Goal: Find specific page/section: Find specific page/section

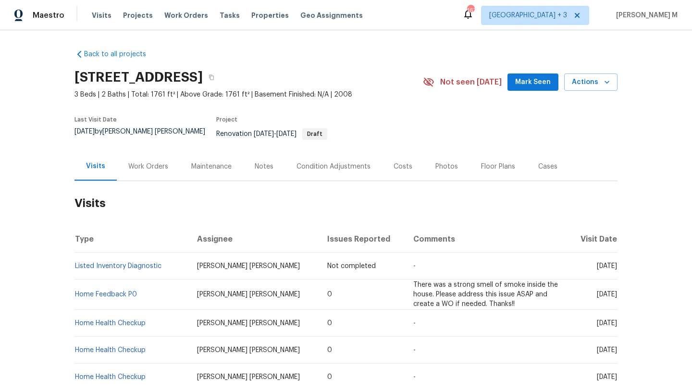
scroll to position [10, 0]
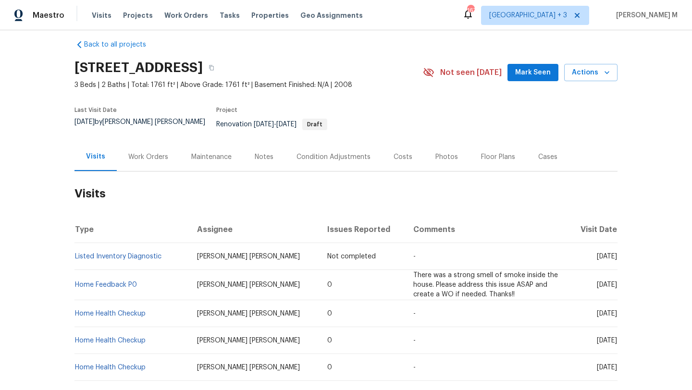
click at [145, 145] on div "Work Orders" at bounding box center [148, 157] width 63 height 28
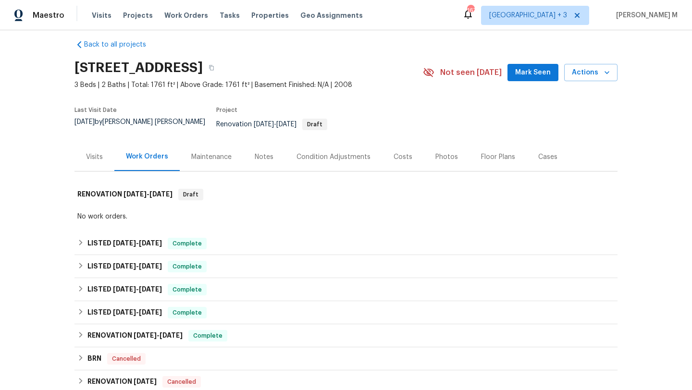
click at [103, 162] on div "Visits" at bounding box center [95, 157] width 40 height 28
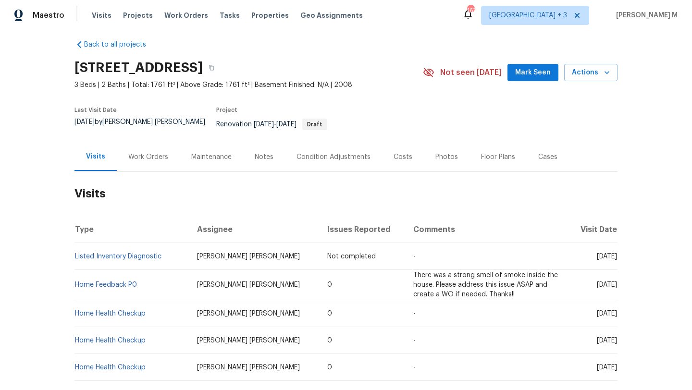
click at [538, 154] on div "Cases" at bounding box center [547, 157] width 19 height 10
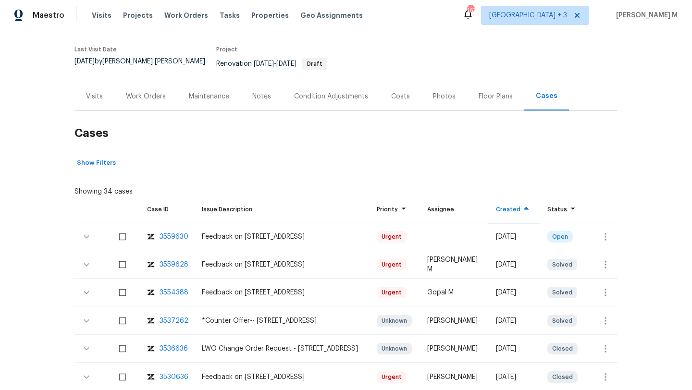
scroll to position [80, 0]
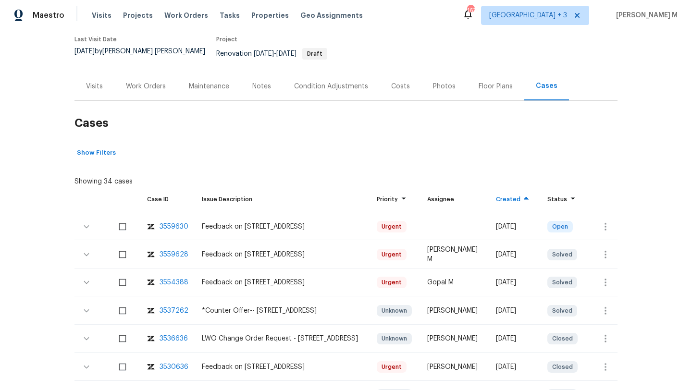
click at [169, 250] on div "3559628" at bounding box center [174, 255] width 29 height 10
click at [166, 250] on div "3559628" at bounding box center [174, 255] width 29 height 10
click at [174, 250] on div "3559628" at bounding box center [174, 255] width 29 height 10
drag, startPoint x: 188, startPoint y: 249, endPoint x: 156, endPoint y: 248, distance: 32.2
click at [156, 248] on tr "3559628 Feedback on 3020 Southbank Cir, Green Cove Springs, FL 32043 Urgent Man…" at bounding box center [346, 254] width 543 height 27
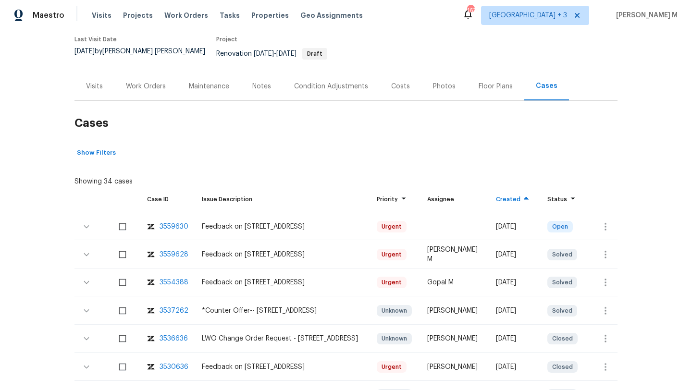
click at [161, 258] on td "3559628" at bounding box center [166, 254] width 55 height 27
copy div "3559628"
drag, startPoint x: 184, startPoint y: 249, endPoint x: 158, endPoint y: 249, distance: 26.4
click at [158, 249] on td "3559628" at bounding box center [166, 254] width 55 height 27
click at [87, 82] on div "Visits" at bounding box center [94, 87] width 17 height 10
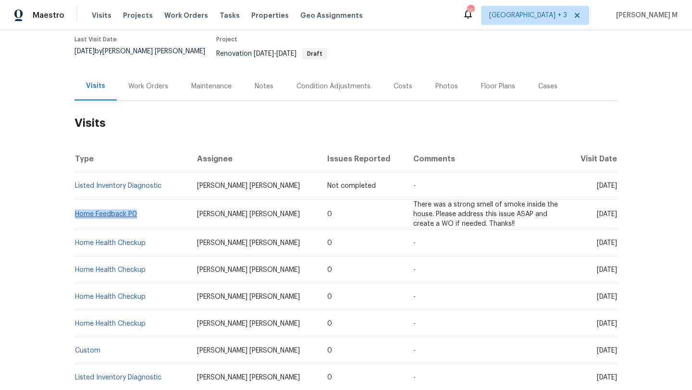
copy link "Home Feedback P0"
drag, startPoint x: 146, startPoint y: 207, endPoint x: 72, endPoint y: 208, distance: 73.5
click at [75, 208] on td "Home Feedback P0" at bounding box center [132, 214] width 115 height 30
copy span "Oct 10"
drag, startPoint x: 575, startPoint y: 207, endPoint x: 596, endPoint y: 207, distance: 20.2
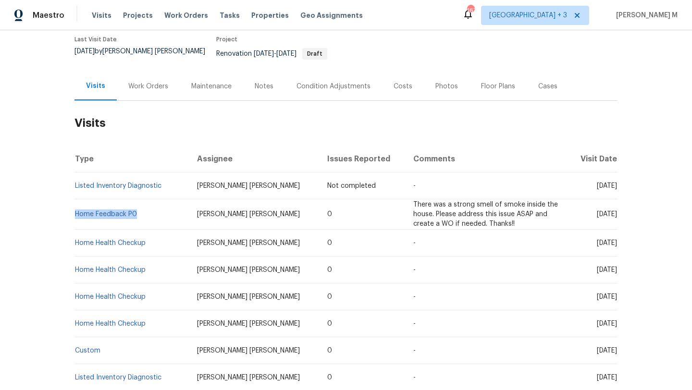
click at [597, 211] on span "Fri, Oct 10 2025" at bounding box center [607, 214] width 20 height 7
copy link "Home Feedback P0"
drag, startPoint x: 136, startPoint y: 208, endPoint x: 72, endPoint y: 209, distance: 63.4
click at [75, 209] on td "Home Feedback P0" at bounding box center [132, 214] width 115 height 30
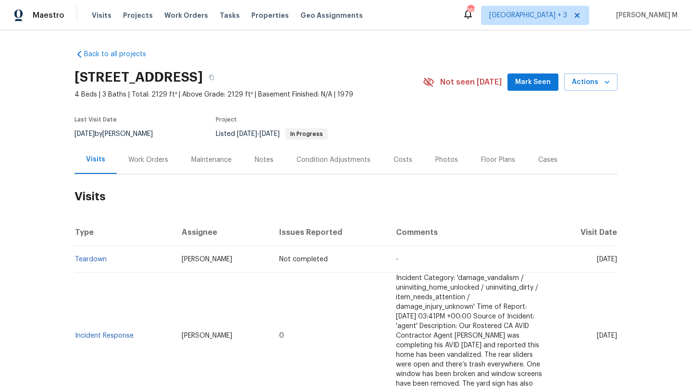
click at [153, 163] on div "Work Orders" at bounding box center [148, 160] width 40 height 10
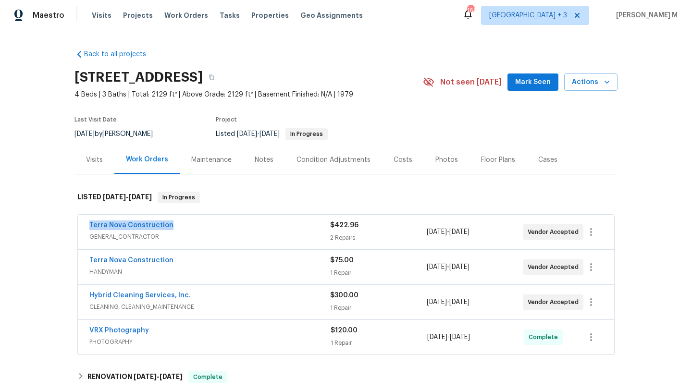
drag, startPoint x: 84, startPoint y: 224, endPoint x: 176, endPoint y: 224, distance: 92.8
click at [176, 224] on div "Terra Nova Construction GENERAL_CONTRACTOR $422.96 2 Repairs 10/14/2025 - 10/15…" at bounding box center [346, 232] width 536 height 35
copy link "Terra Nova Construction"
drag, startPoint x: 83, startPoint y: 262, endPoint x: 186, endPoint y: 263, distance: 102.9
click at [186, 263] on div "Terra Nova Construction HANDYMAN $75.00 1 Repair 10/8/2025 - 10/10/2025 Vendor …" at bounding box center [346, 267] width 536 height 35
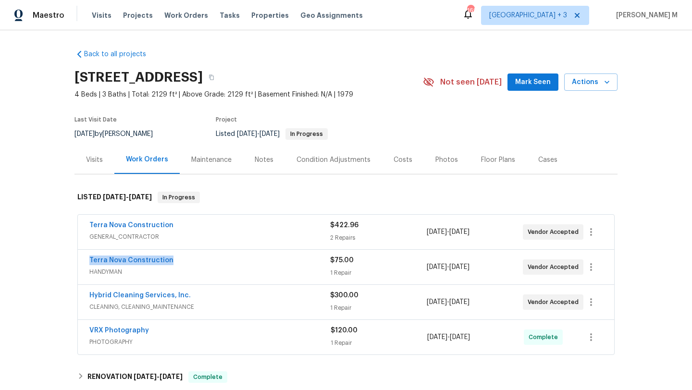
copy link "Terra Nova Construction"
drag, startPoint x: 79, startPoint y: 296, endPoint x: 206, endPoint y: 296, distance: 127.4
click at [206, 296] on div "Hybrid Cleaning Services, Inc. CLEANING, CLEANING_MAINTENANCE $300.00 1 Repair …" at bounding box center [346, 302] width 536 height 35
copy link "Hybrid Cleaning Services, Inc."
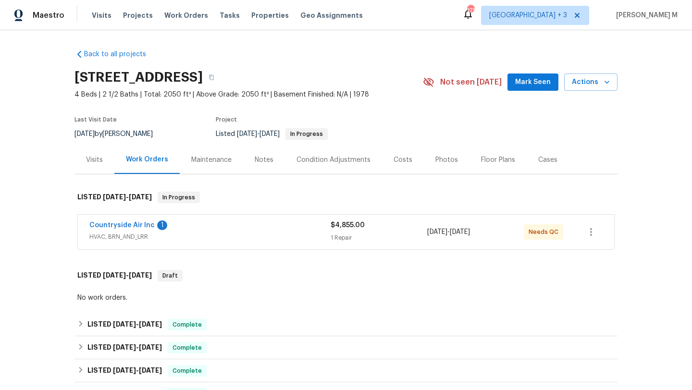
click at [302, 232] on div "Countryside Air Inc 1" at bounding box center [209, 227] width 241 height 12
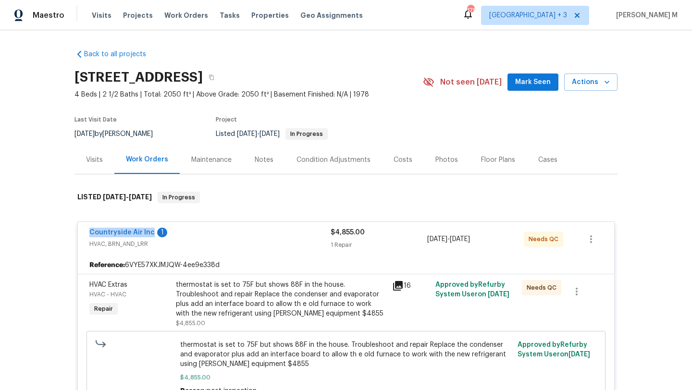
copy link "Countryside Air Inc"
drag, startPoint x: 79, startPoint y: 232, endPoint x: 304, endPoint y: 17, distance: 310.7
click at [148, 231] on div "Countryside Air Inc 1 HVAC, BRN_AND_LRR $4,855.00 1 Repair [DATE] - [DATE] Need…" at bounding box center [346, 239] width 536 height 35
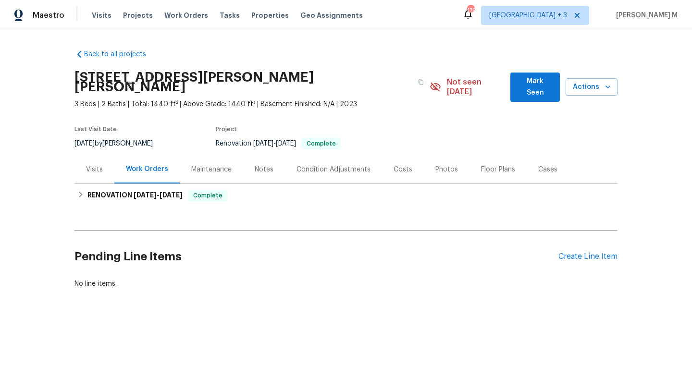
click at [101, 164] on div "Visits" at bounding box center [95, 169] width 40 height 28
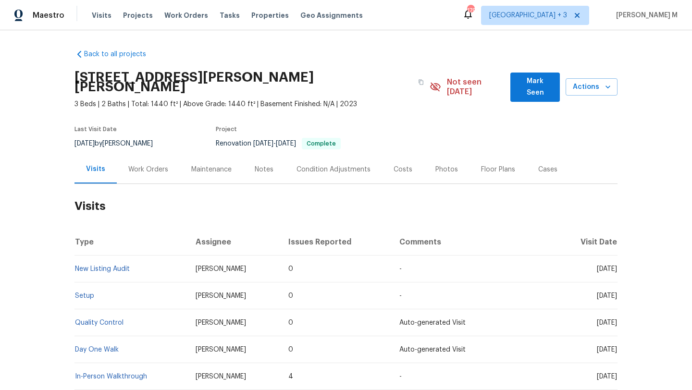
click at [159, 166] on div "Work Orders" at bounding box center [148, 169] width 63 height 28
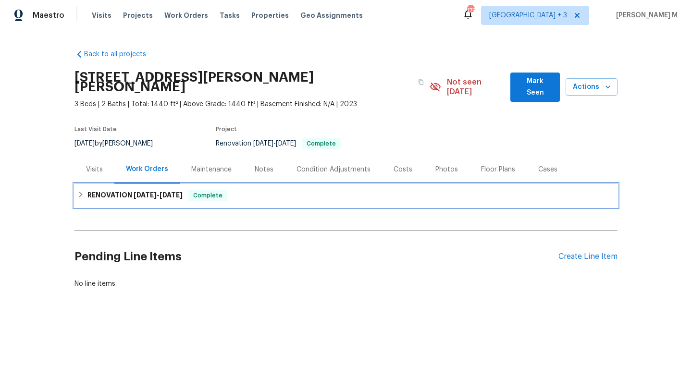
click at [140, 193] on div "RENOVATION 9/11/25 - 9/11/25 Complete" at bounding box center [346, 195] width 543 height 23
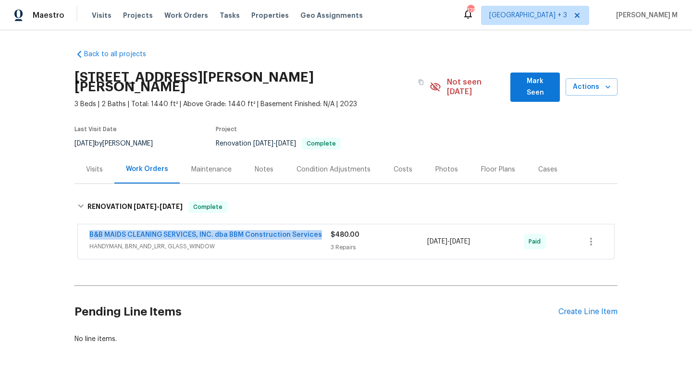
copy link "B&B MAIDS CLEANING SERVICES, INC. dba BBM Construction Services"
drag, startPoint x: 78, startPoint y: 227, endPoint x: 313, endPoint y: 229, distance: 234.6
click at [313, 229] on div "B&B MAIDS CLEANING SERVICES, INC. dba BBM Construction Services HANDYMAN, BRN_A…" at bounding box center [346, 241] width 536 height 35
